Goal: Obtain resource: Obtain resource

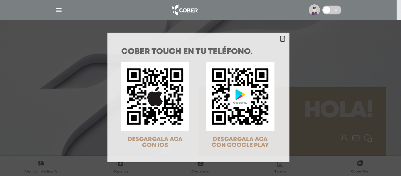
click at [281, 40] on polygon "Close" at bounding box center [283, 39] width 4 height 4
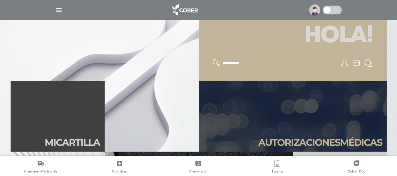
scroll to position [147, 0]
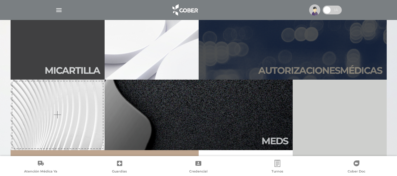
click at [306, 67] on h2 "Autori zaciones médicas" at bounding box center [320, 70] width 124 height 11
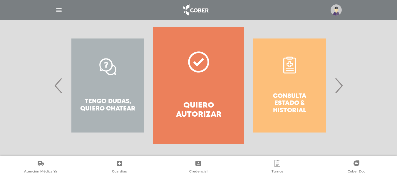
scroll to position [118, 0]
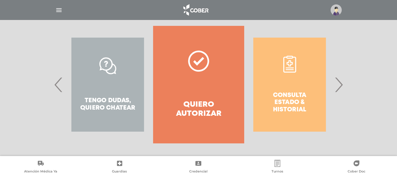
click at [337, 84] on span "›" at bounding box center [338, 85] width 11 height 32
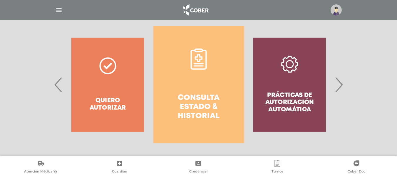
click at [196, 58] on icon at bounding box center [198, 58] width 21 height 21
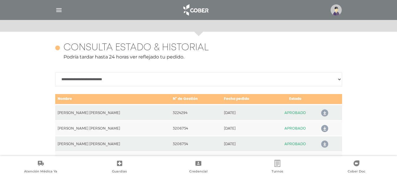
scroll to position [261, 0]
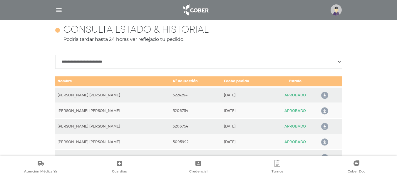
click at [321, 110] on icon at bounding box center [323, 110] width 9 height 9
click at [320, 126] on icon at bounding box center [323, 126] width 9 height 9
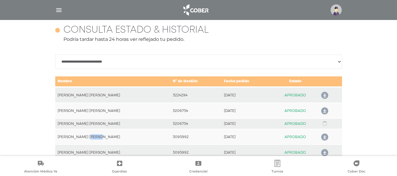
click at [320, 126] on td at bounding box center [330, 123] width 24 height 11
